Goal: Information Seeking & Learning: Learn about a topic

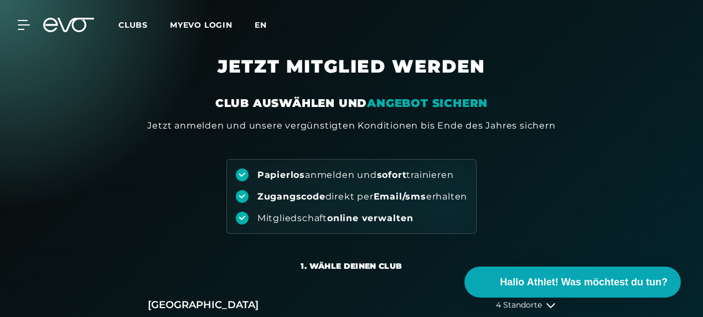
click at [266, 26] on span "en" at bounding box center [261, 25] width 12 height 10
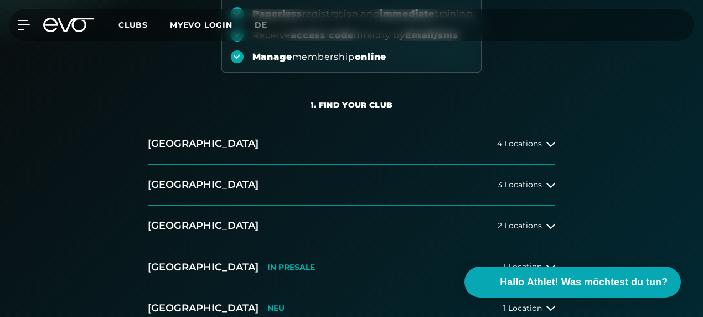
scroll to position [166, 0]
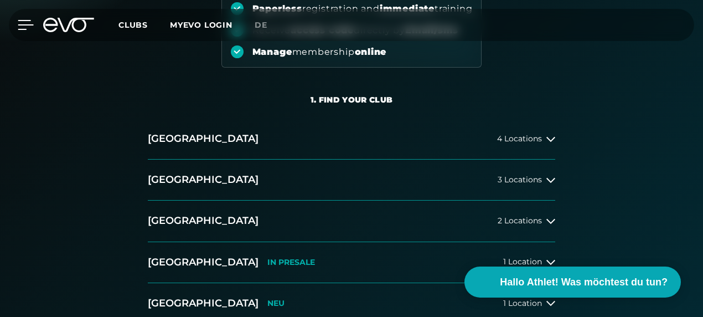
click at [18, 28] on icon at bounding box center [26, 25] width 16 height 10
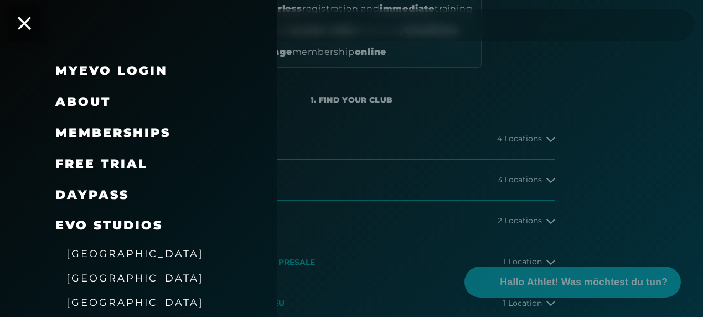
click at [91, 192] on link "DAYPASS" at bounding box center [92, 194] width 74 height 15
click at [547, 137] on div at bounding box center [351, 158] width 703 height 317
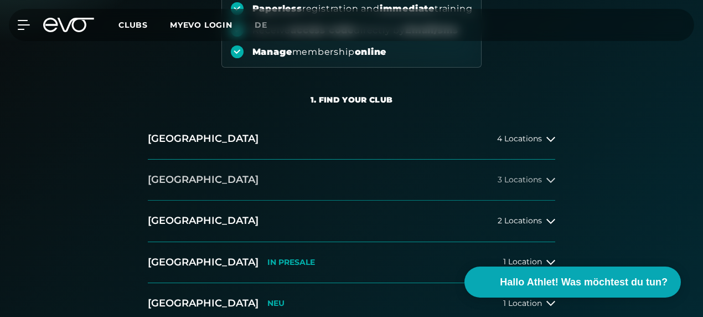
click at [535, 181] on span "3 Locations" at bounding box center [519, 179] width 44 height 8
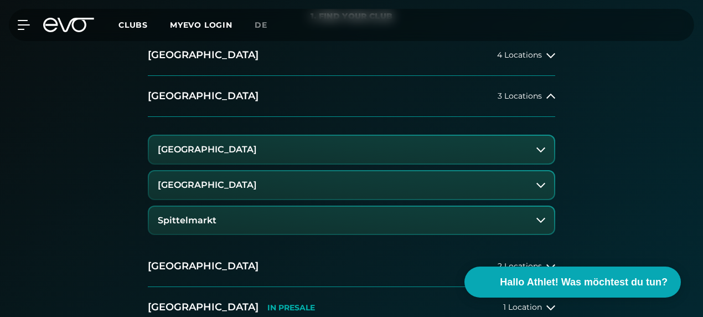
scroll to position [277, 0]
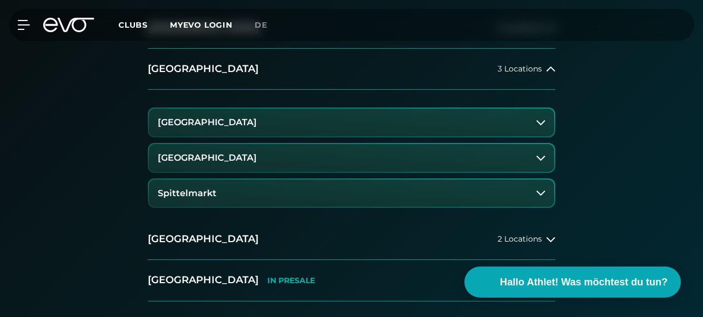
click at [541, 124] on icon at bounding box center [540, 122] width 9 height 9
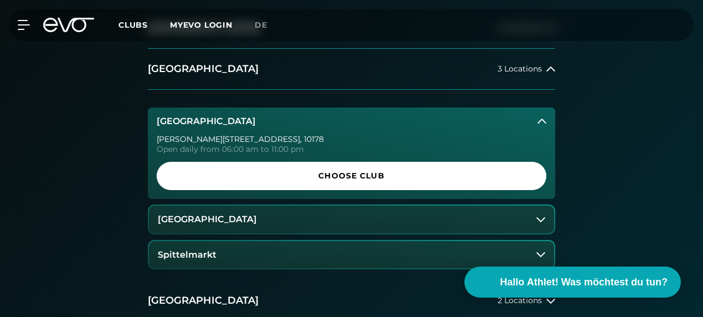
click at [537, 218] on icon at bounding box center [540, 219] width 9 height 9
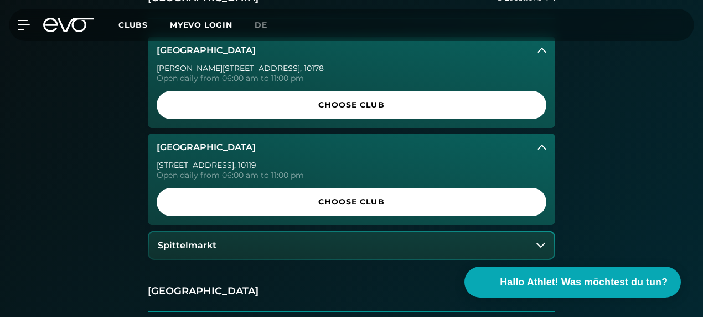
scroll to position [387, 0]
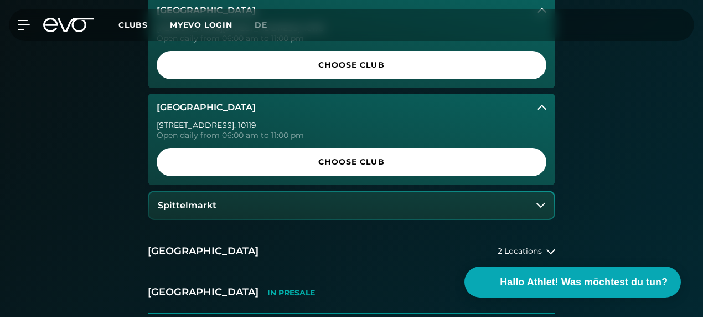
click at [543, 208] on icon at bounding box center [540, 204] width 9 height 9
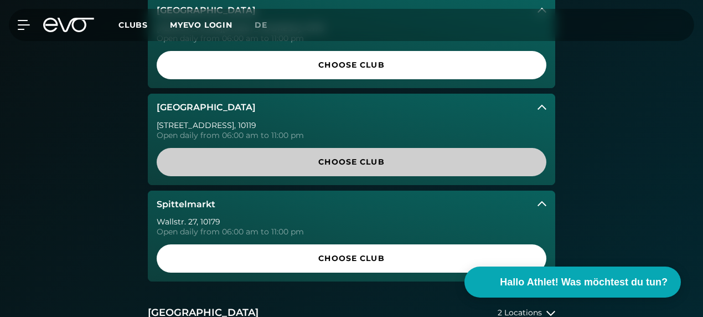
click at [351, 154] on span "Choose Club" at bounding box center [352, 162] width 390 height 28
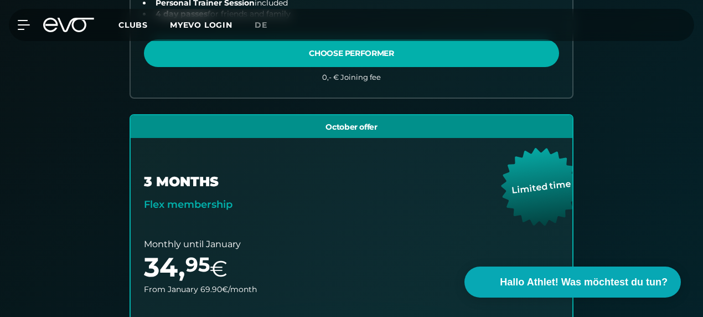
scroll to position [288, 0]
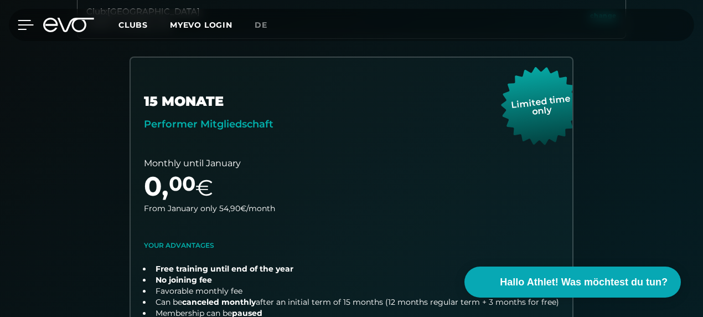
click at [23, 24] on icon at bounding box center [25, 24] width 15 height 9
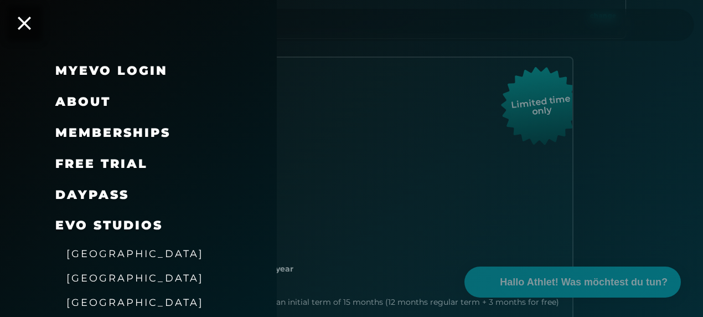
click at [86, 98] on span "About" at bounding box center [82, 101] width 55 height 15
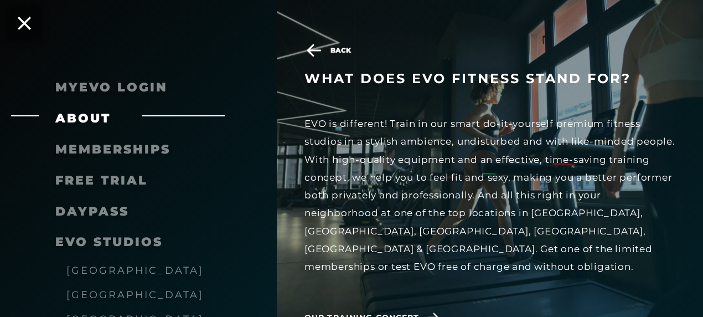
scroll to position [454, 0]
click at [399, 312] on span "Our training concept" at bounding box center [361, 318] width 115 height 12
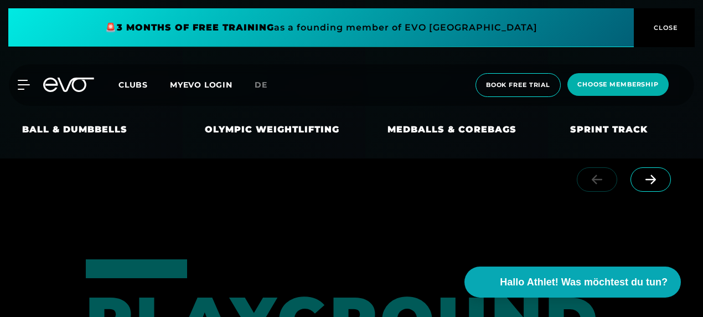
scroll to position [2767, 0]
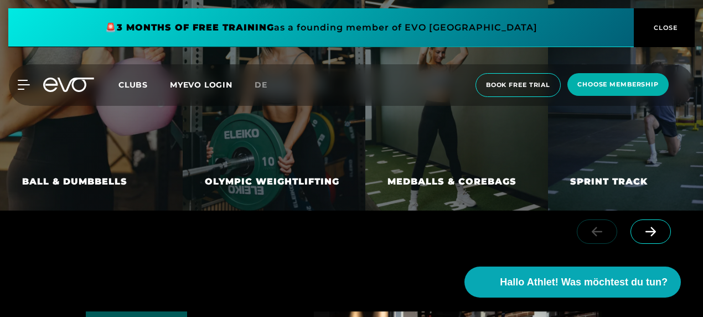
click at [93, 183] on div "BALL & DUMBBELLS" at bounding box center [74, 181] width 105 height 13
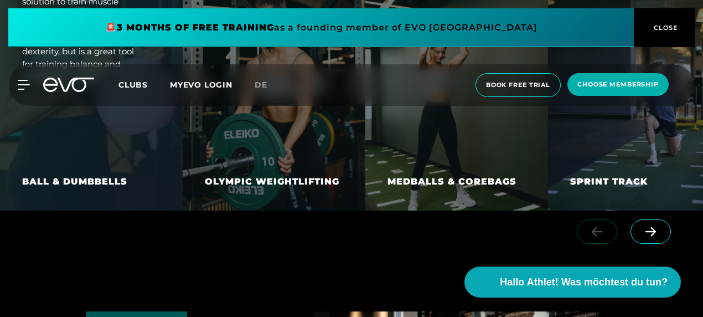
click at [292, 181] on div "OLYMPIC WEIGHTLIFTING" at bounding box center [272, 181] width 134 height 13
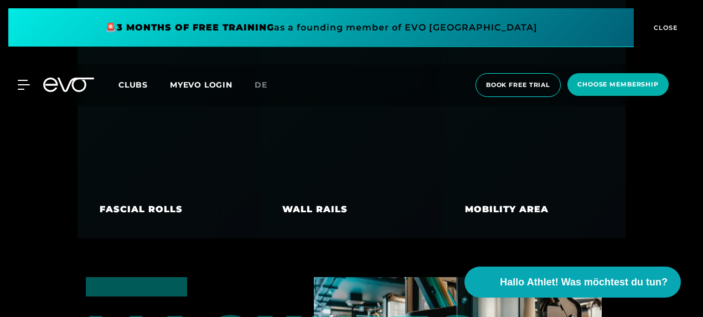
scroll to position [4150, 0]
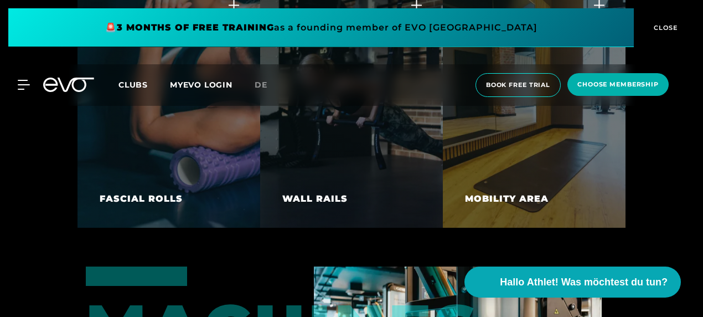
click at [507, 207] on div "MOBILITY AREA" at bounding box center [507, 199] width 128 height 58
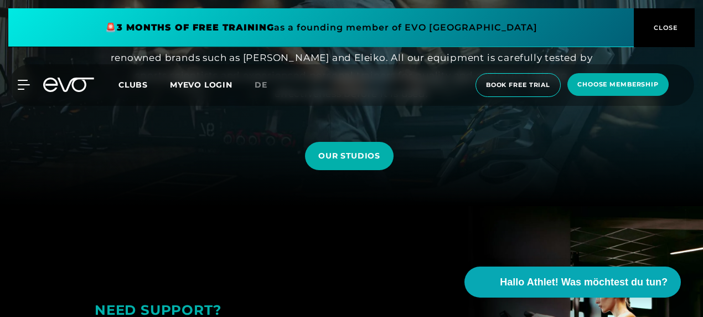
scroll to position [0, 0]
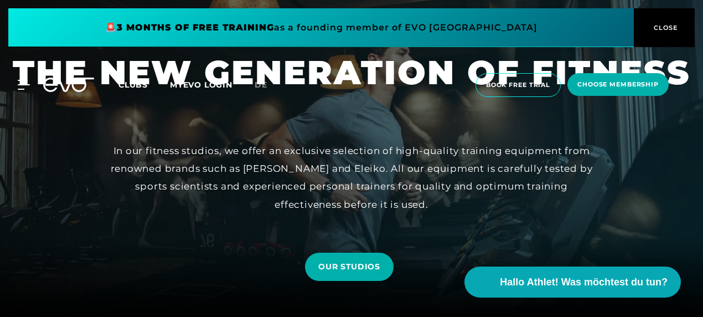
click at [663, 29] on span "CLOSE" at bounding box center [664, 28] width 27 height 10
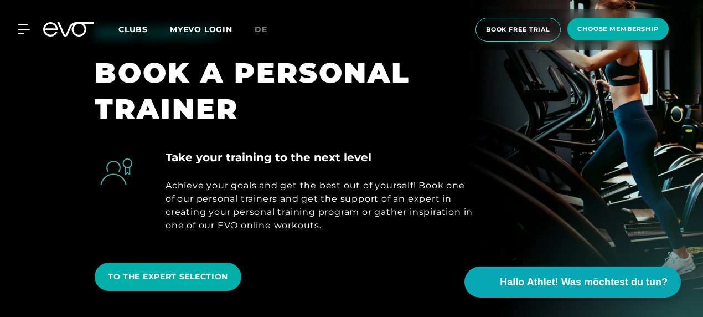
scroll to position [166, 0]
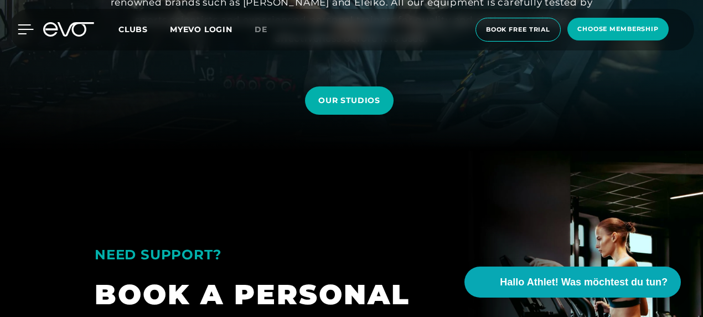
click at [20, 31] on icon at bounding box center [26, 29] width 16 height 10
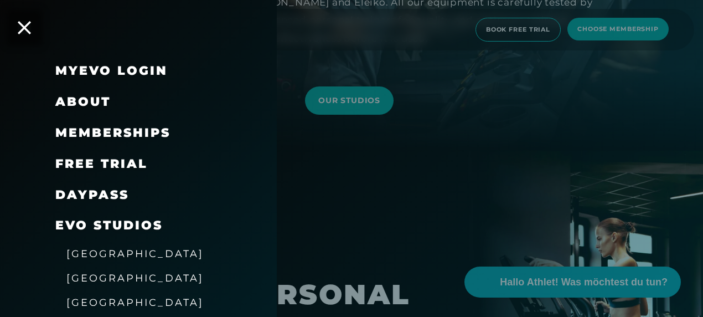
click at [115, 193] on link "DAYPASS" at bounding box center [92, 194] width 74 height 15
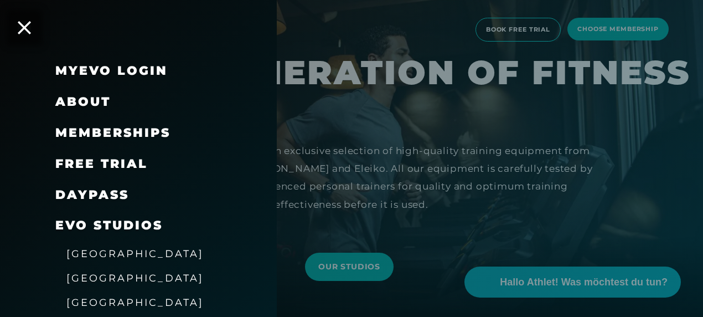
click at [82, 282] on span "[GEOGRAPHIC_DATA]" at bounding box center [134, 278] width 137 height 12
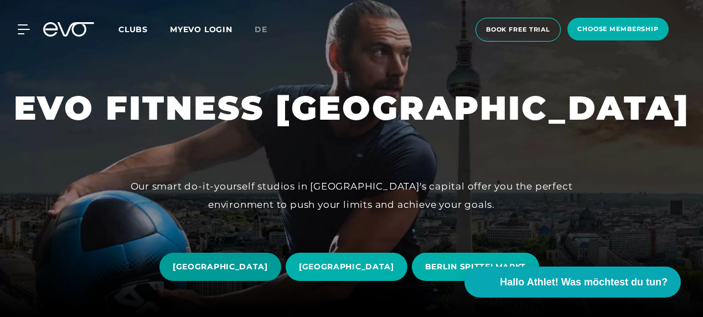
click at [268, 268] on span "[GEOGRAPHIC_DATA]" at bounding box center [220, 267] width 95 height 12
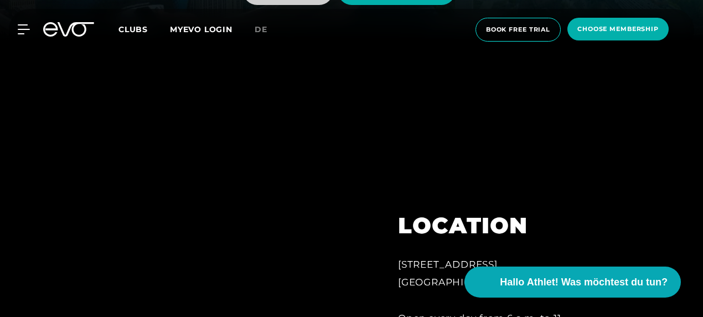
scroll to position [387, 0]
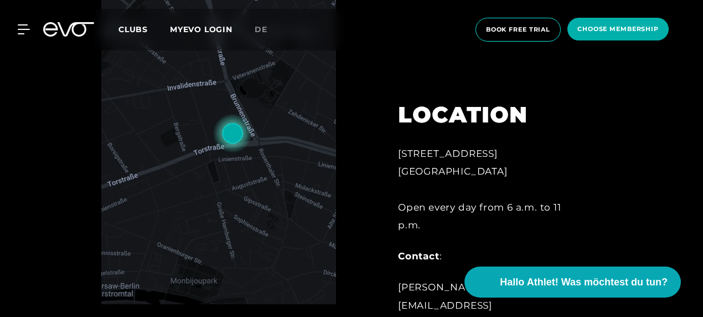
click at [269, 263] on img at bounding box center [218, 136] width 235 height 335
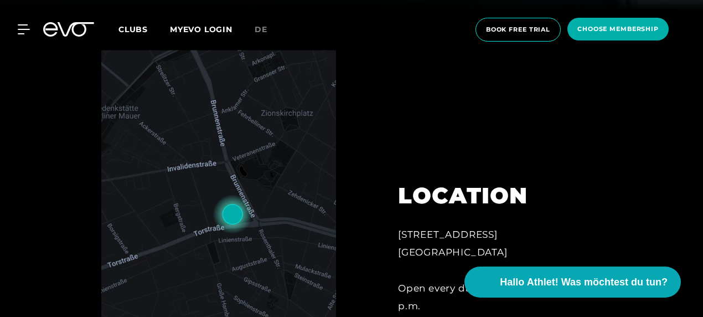
scroll to position [332, 0]
